Goal: Transaction & Acquisition: Purchase product/service

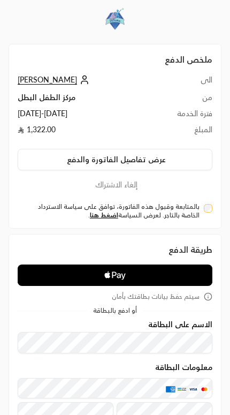
click at [173, 271] on span "Apple Logo" at bounding box center [115, 276] width 195 height 18
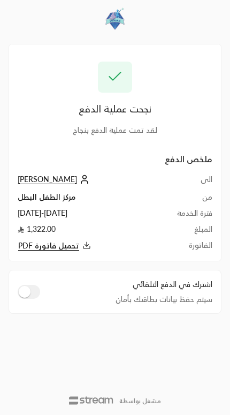
click at [82, 246] on icon at bounding box center [86, 245] width 9 height 9
click at [82, 250] on td "تحميل فاتورة PDF" at bounding box center [85, 246] width 134 height 12
click at [77, 244] on td "تحميل فاتورة PDF" at bounding box center [85, 246] width 134 height 12
click at [83, 251] on button "تحميل فاتورة PDF" at bounding box center [85, 246] width 134 height 12
